Goal: Task Accomplishment & Management: Manage account settings

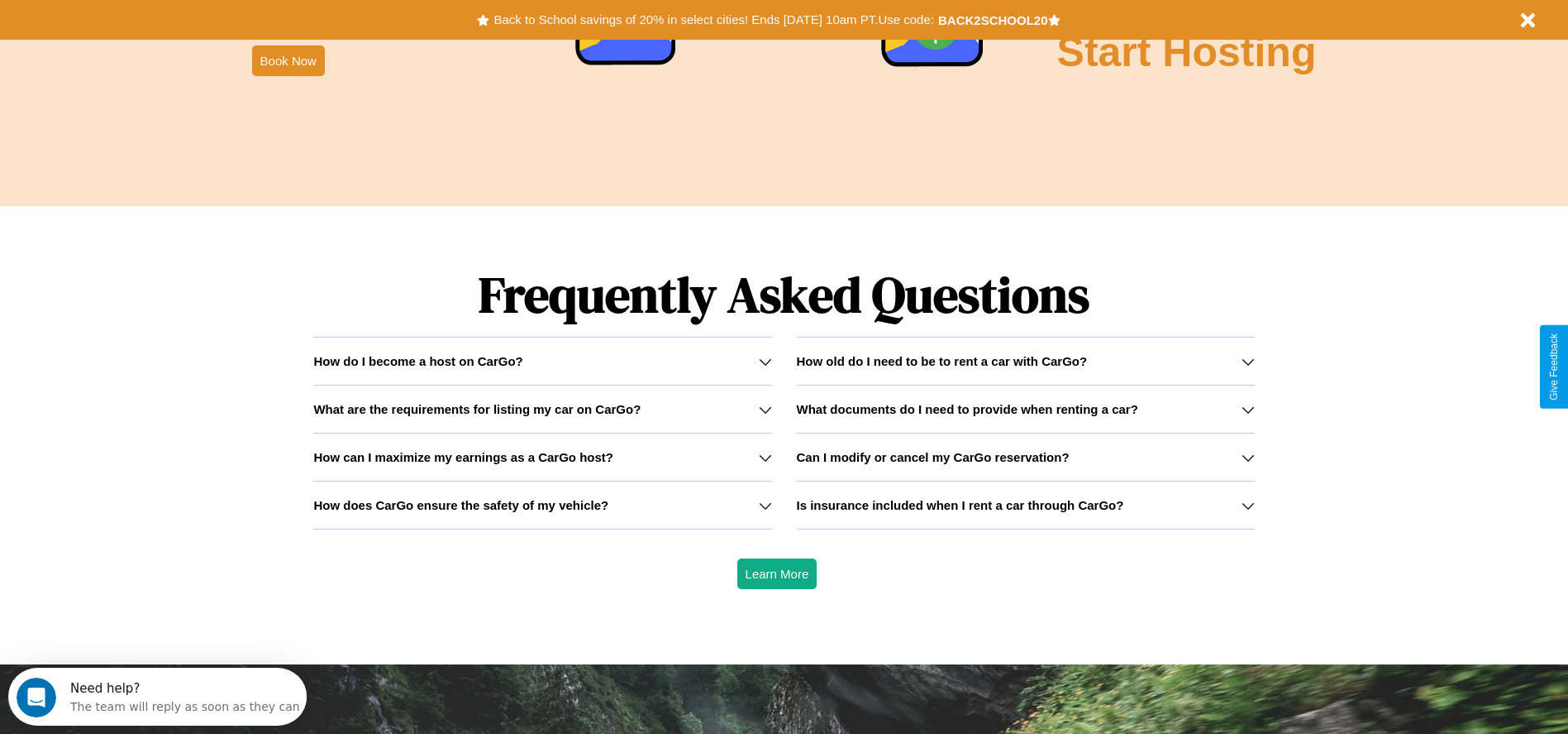
scroll to position [2373, 0]
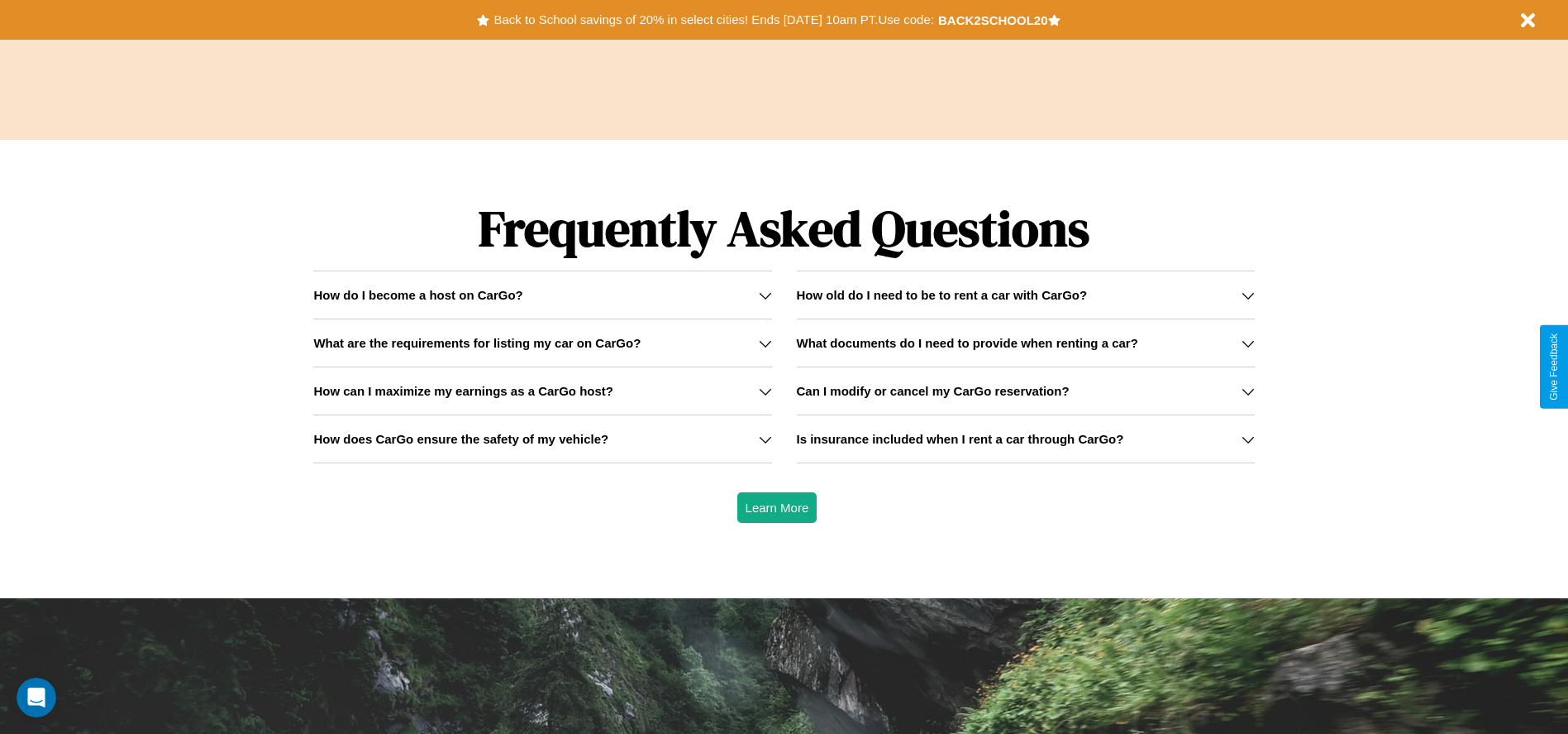
click at [764, 342] on icon at bounding box center [765, 342] width 13 height 13
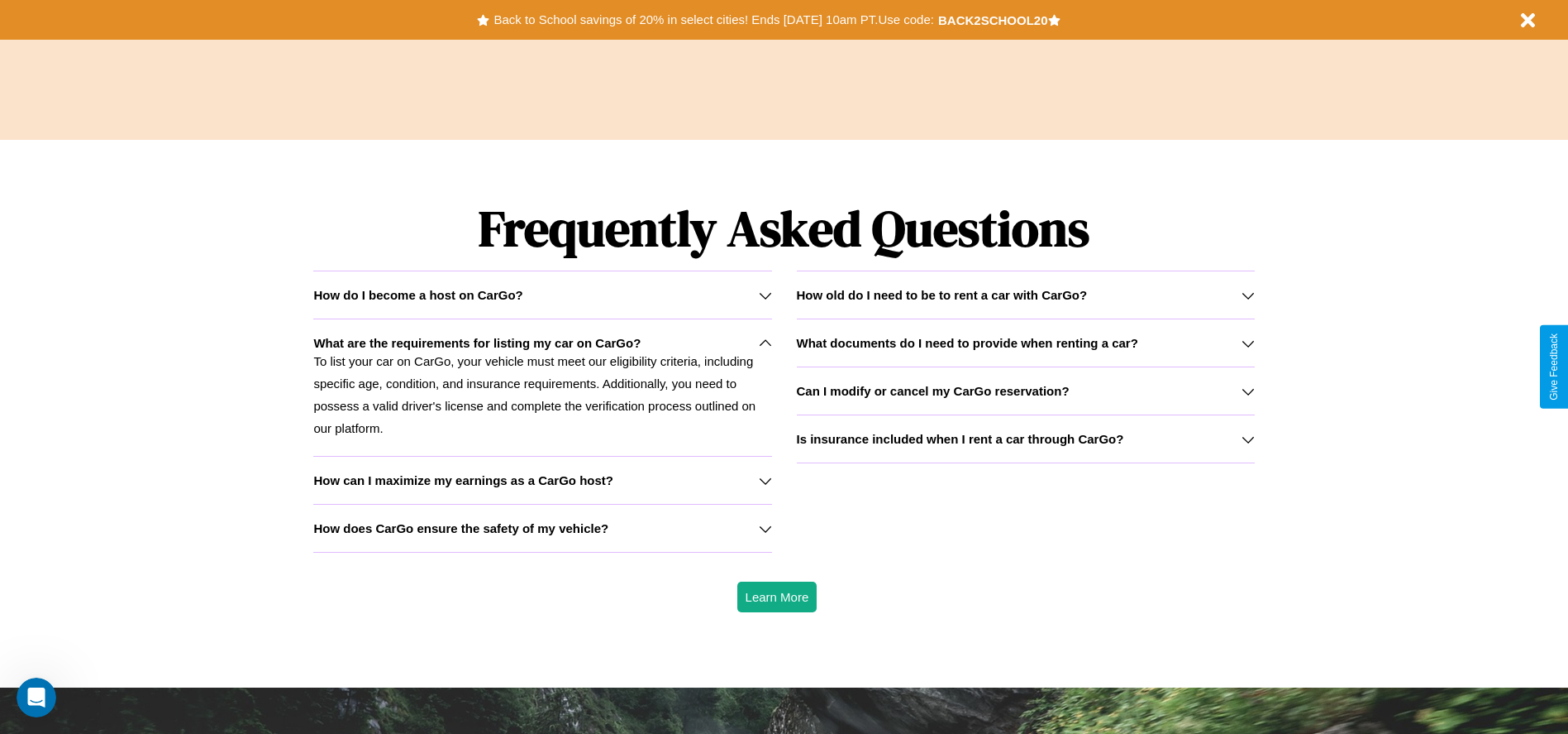
click at [1248, 391] on icon at bounding box center [1248, 391] width 13 height 13
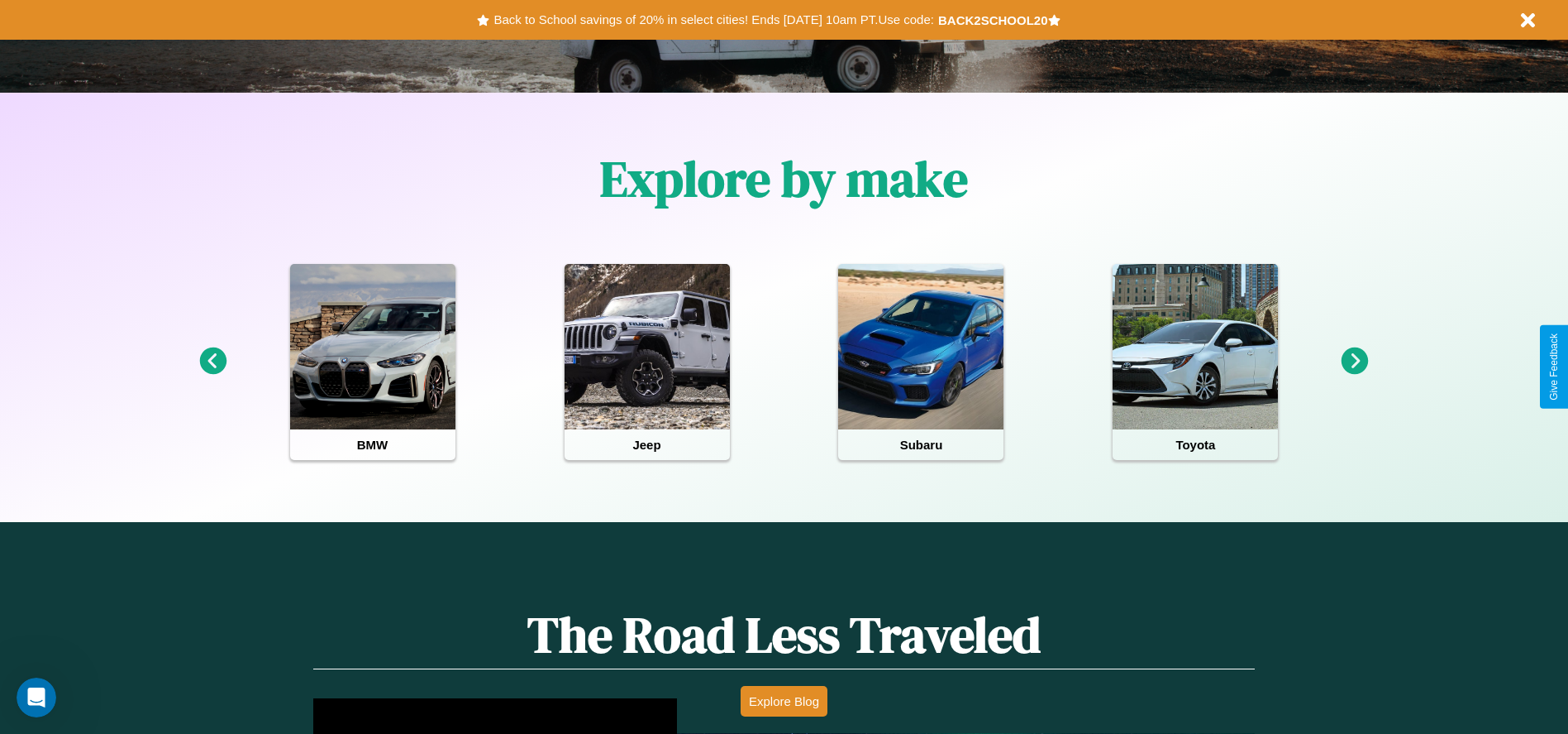
scroll to position [0, 0]
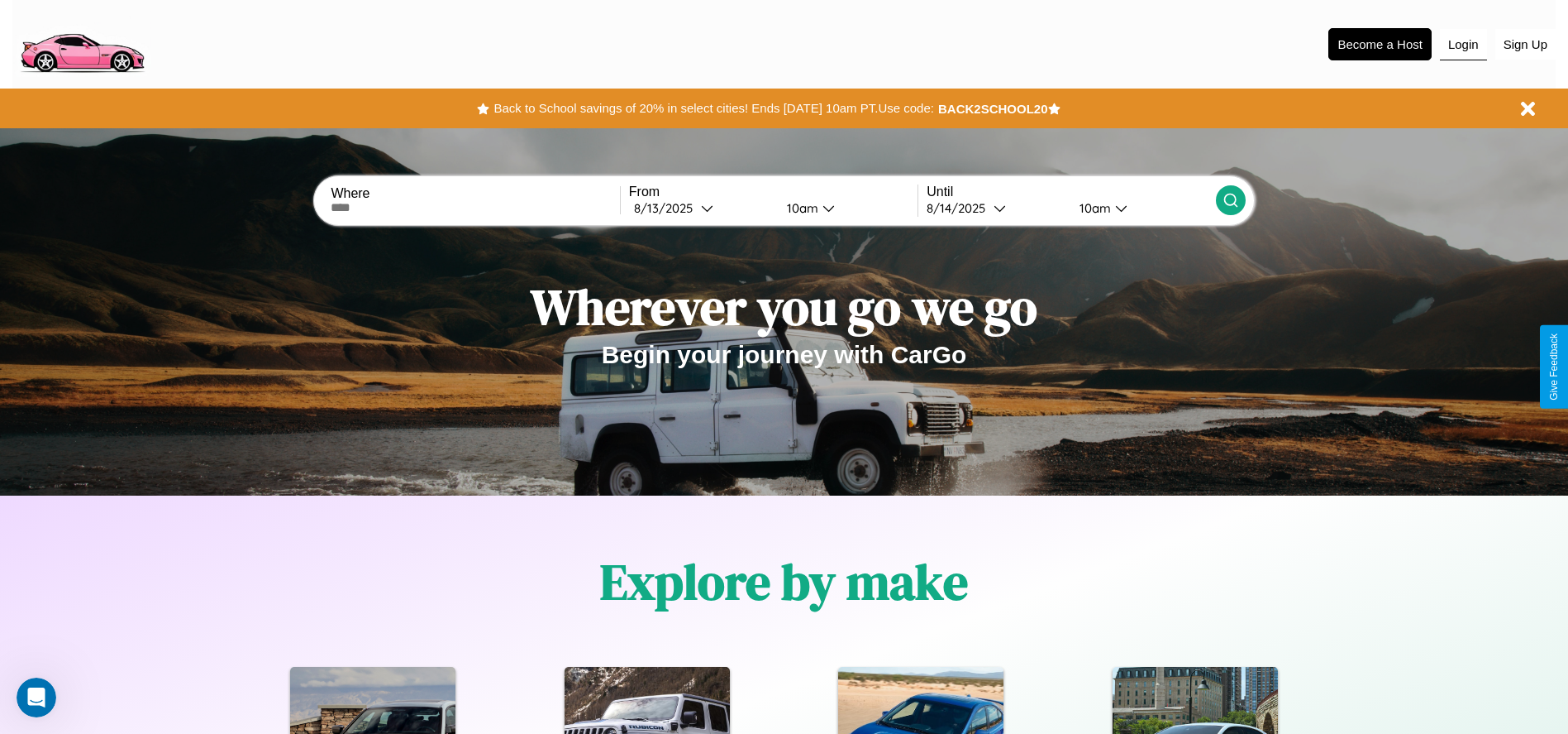
click at [1463, 44] on button "Login" at bounding box center [1464, 45] width 47 height 32
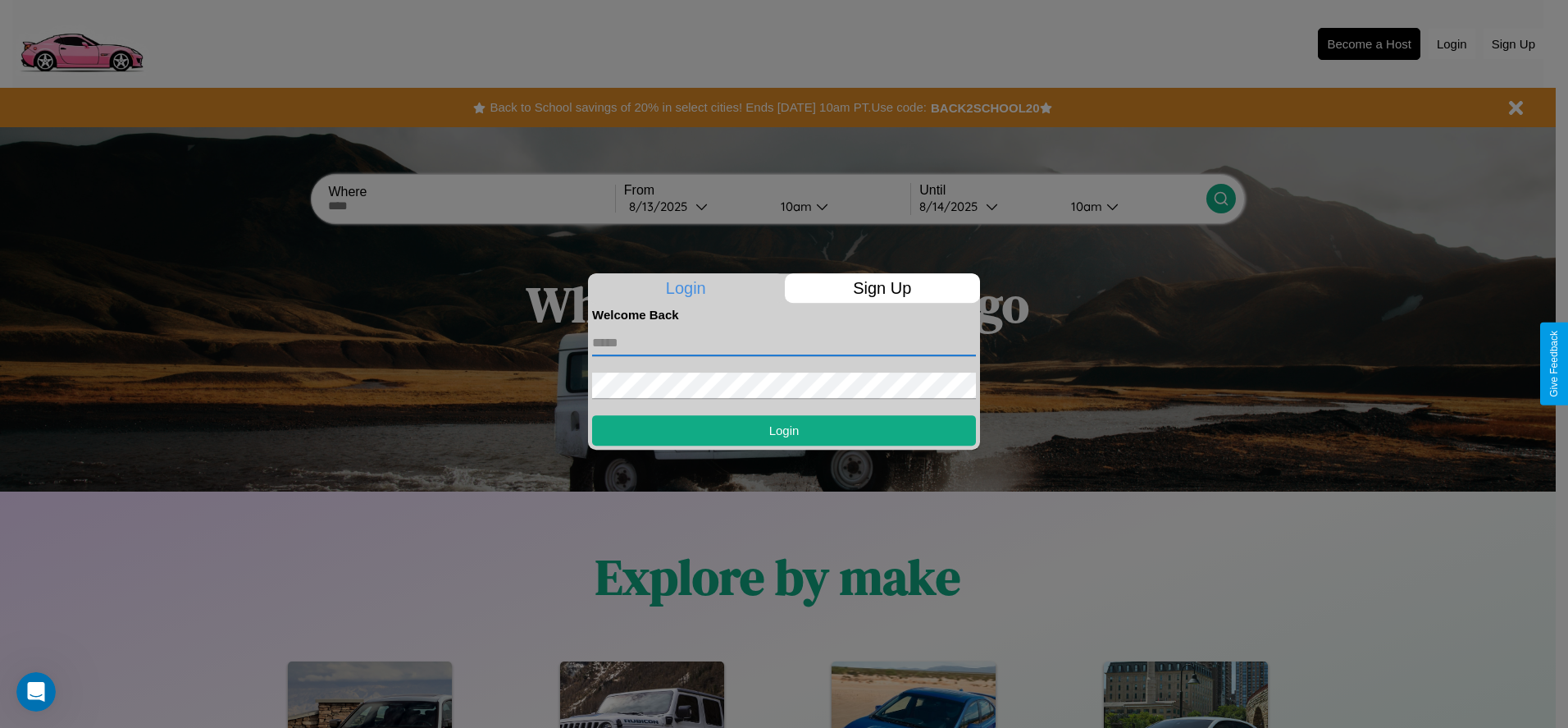
click at [784, 342] on input "text" at bounding box center [784, 343] width 384 height 26
type input "**********"
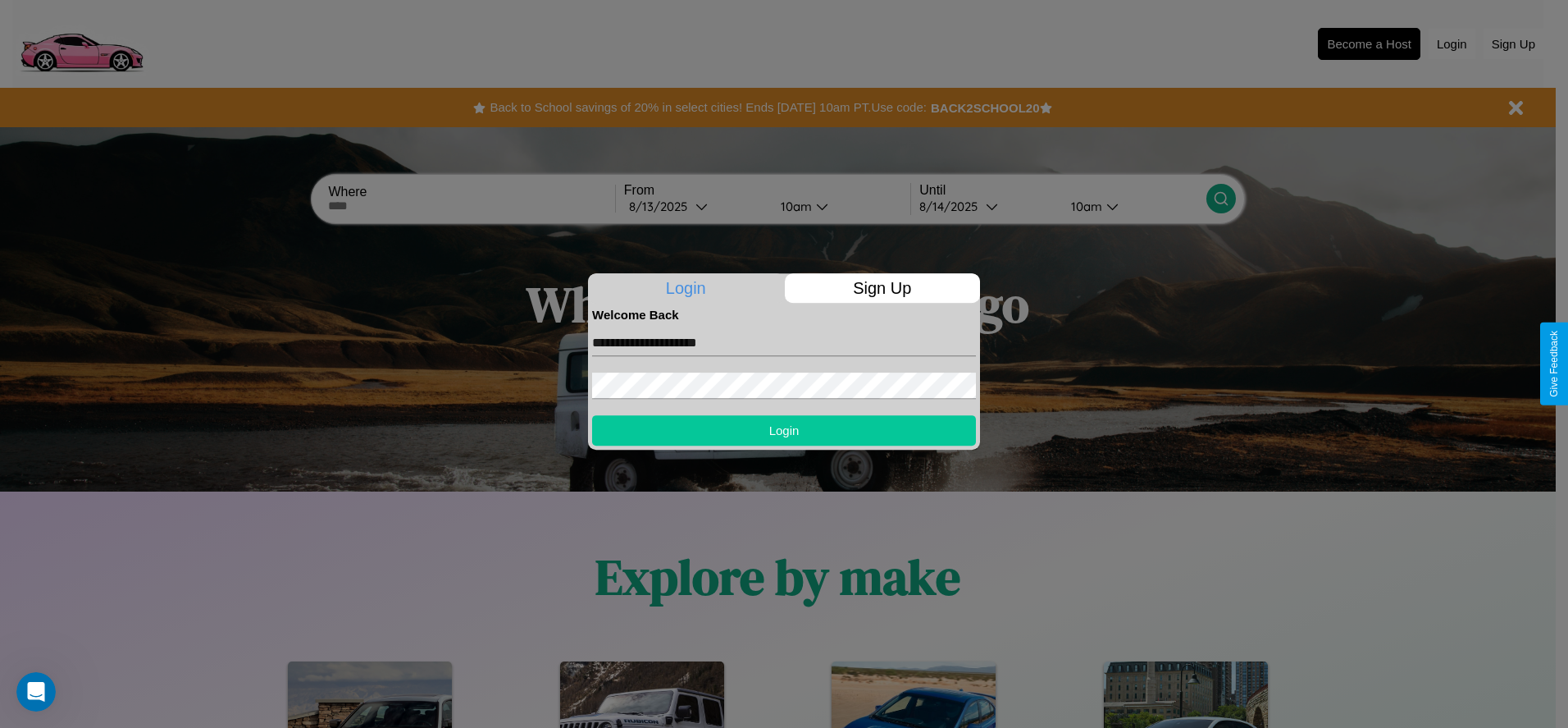
click at [784, 430] on button "Login" at bounding box center [784, 430] width 384 height 30
